Goal: Task Accomplishment & Management: Manage account settings

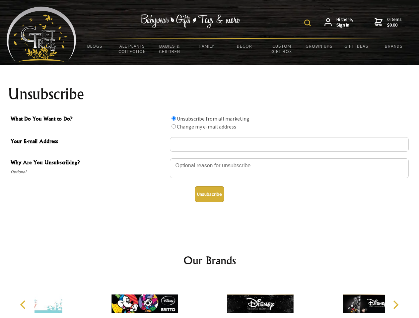
click at [308, 23] on img at bounding box center [307, 23] width 7 height 7
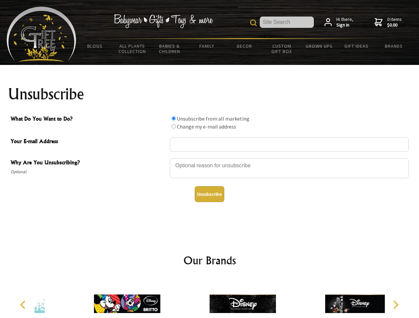
click at [210, 158] on div at bounding box center [289, 169] width 239 height 23
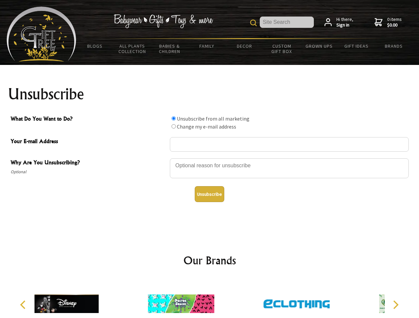
click at [173, 118] on input "What Do You Want to Do?" at bounding box center [173, 118] width 4 height 4
